Goal: Find specific page/section: Find specific page/section

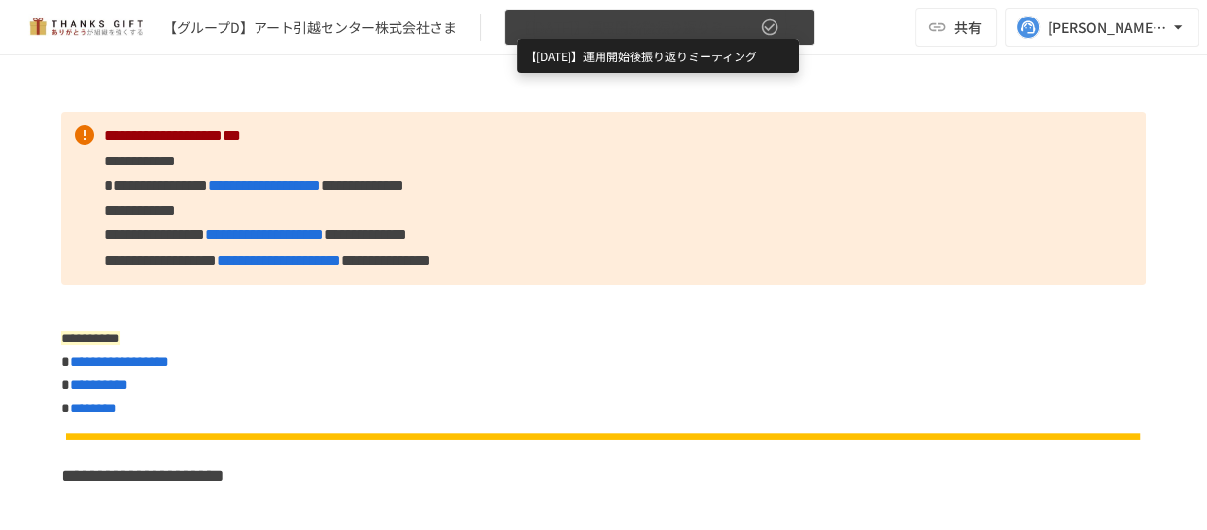
click at [572, 34] on span "【[DATE]】運用開始後振り返りミーティング" at bounding box center [636, 28] width 239 height 24
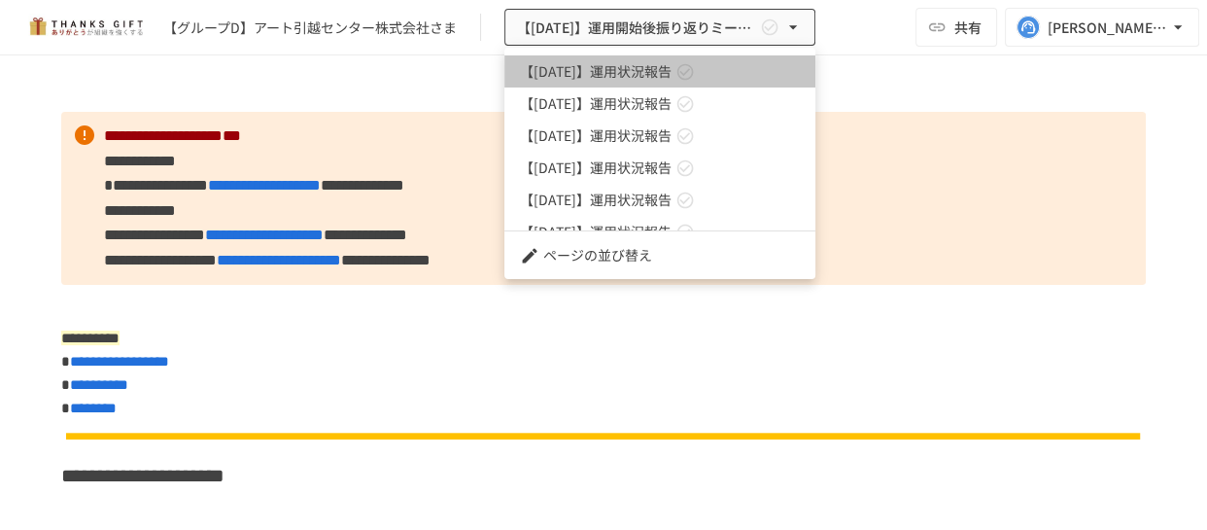
click at [613, 67] on span "【[DATE]】運用状況報告" at bounding box center [596, 71] width 152 height 20
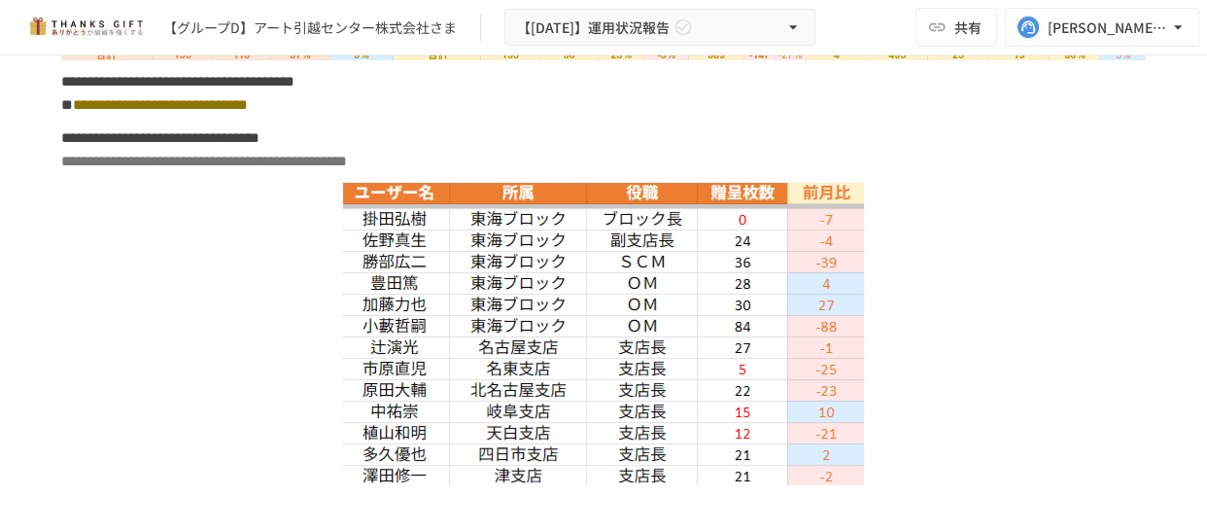
scroll to position [8749, 0]
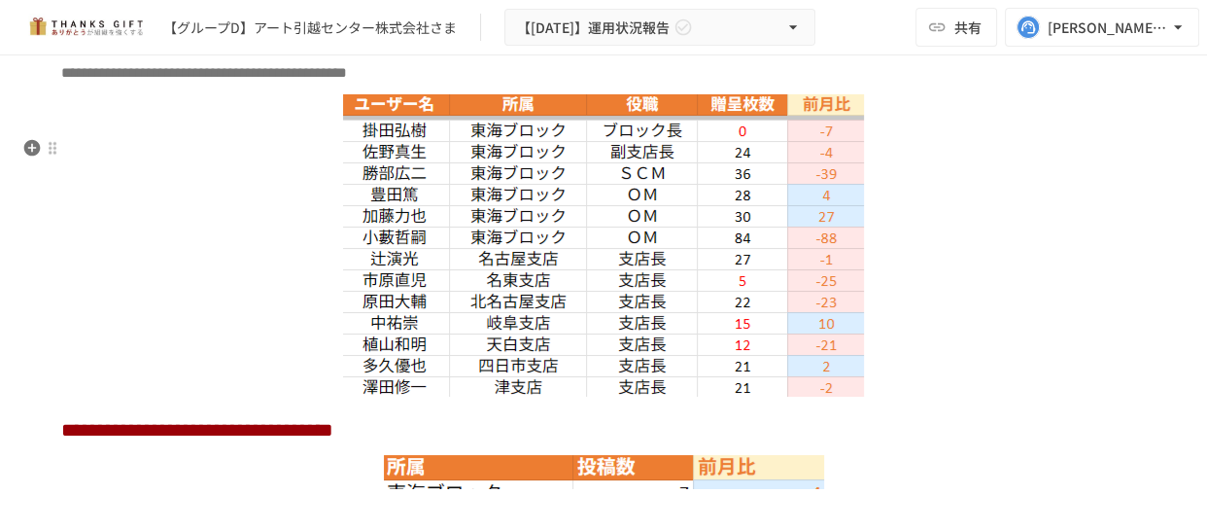
click at [959, 263] on div at bounding box center [603, 245] width 1085 height 302
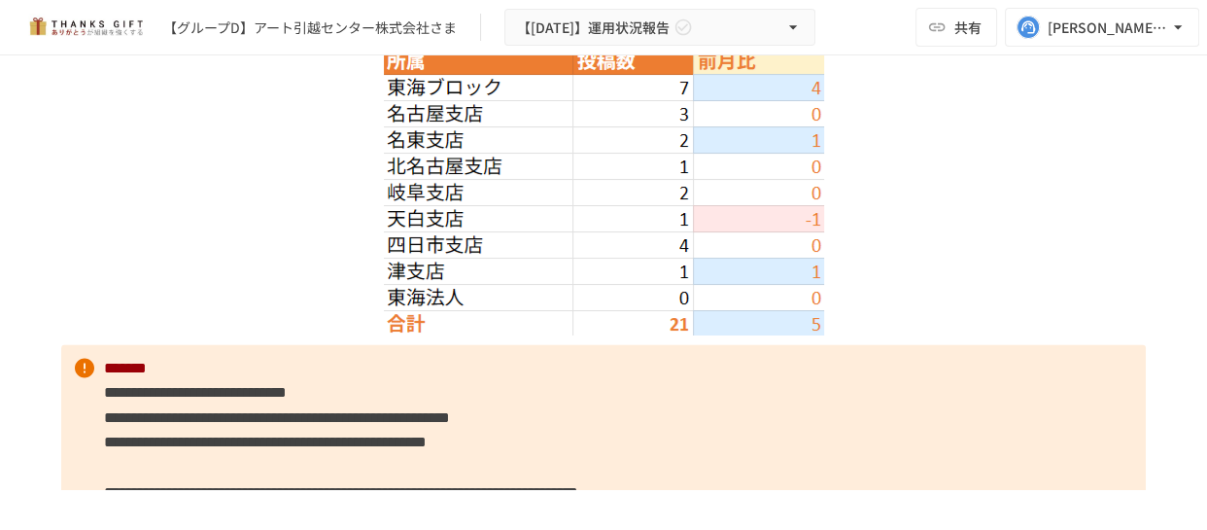
scroll to position [9158, 0]
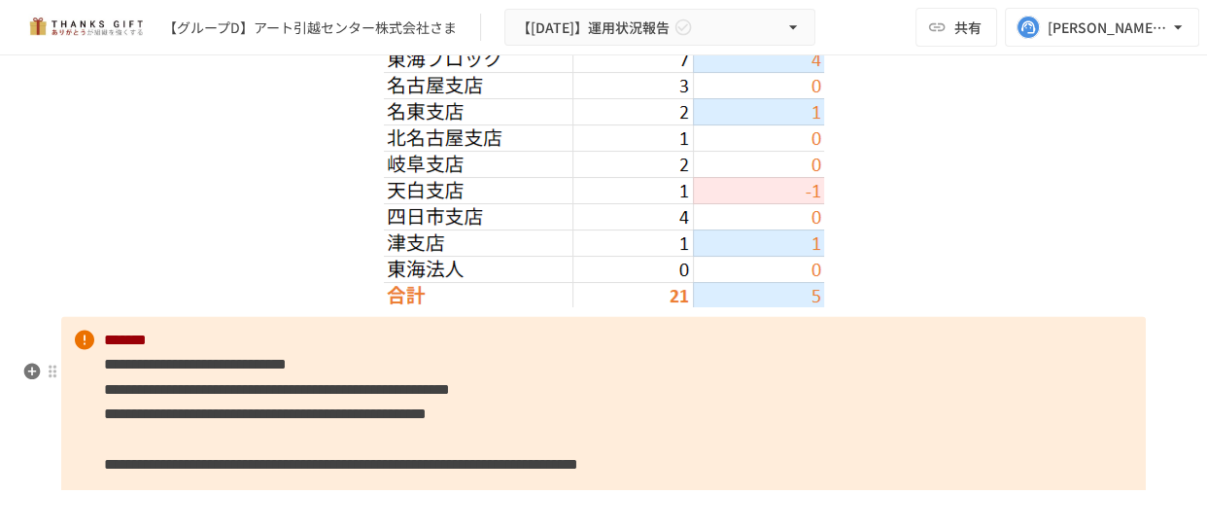
scroll to position [9184, 0]
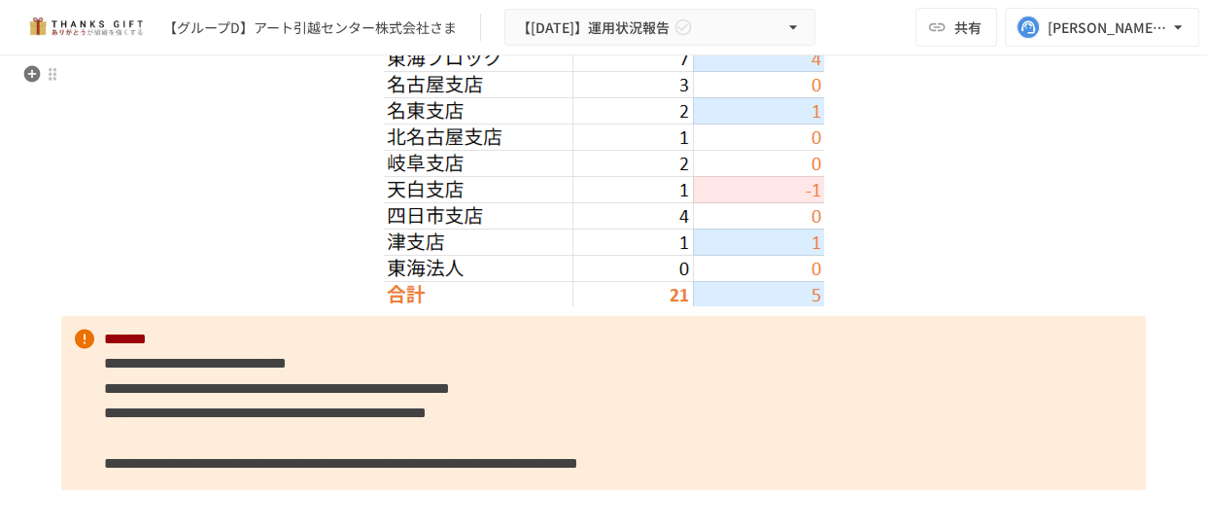
click at [962, 293] on div at bounding box center [603, 163] width 1085 height 286
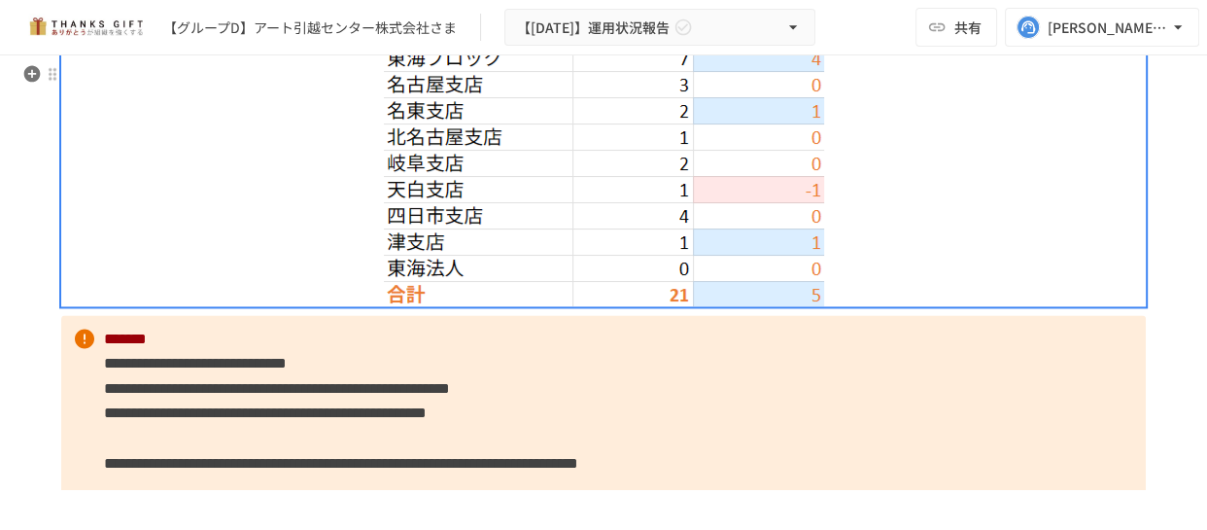
drag, startPoint x: 1047, startPoint y: 293, endPoint x: 1043, endPoint y: 280, distance: 13.2
click at [962, 283] on div at bounding box center [603, 163] width 1085 height 286
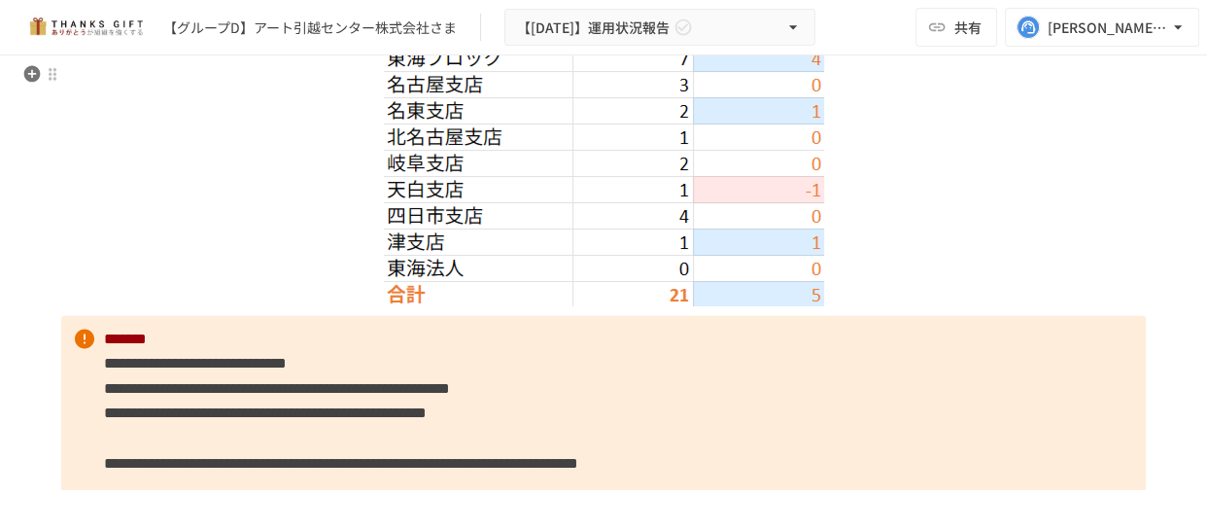
drag, startPoint x: 1044, startPoint y: 280, endPoint x: 1101, endPoint y: 262, distance: 60.0
drag, startPoint x: 1101, startPoint y: 262, endPoint x: 713, endPoint y: 267, distance: 388.9
drag, startPoint x: 713, startPoint y: 267, endPoint x: 692, endPoint y: 293, distance: 32.5
drag, startPoint x: 692, startPoint y: 293, endPoint x: 260, endPoint y: 270, distance: 433.2
click at [256, 271] on div at bounding box center [603, 163] width 1085 height 286
